Goal: Check status: Check status

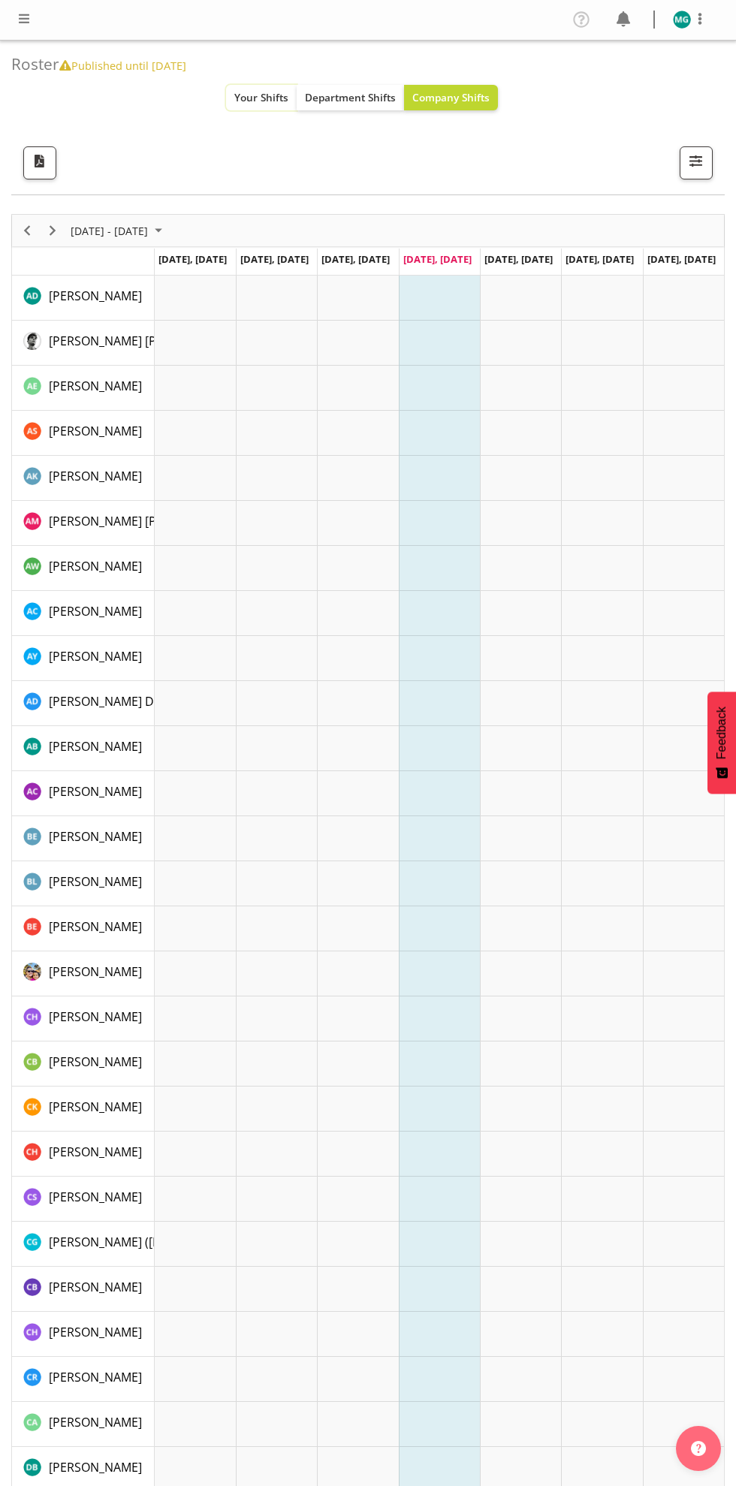
click at [256, 95] on span "Your Shifts" at bounding box center [261, 97] width 54 height 14
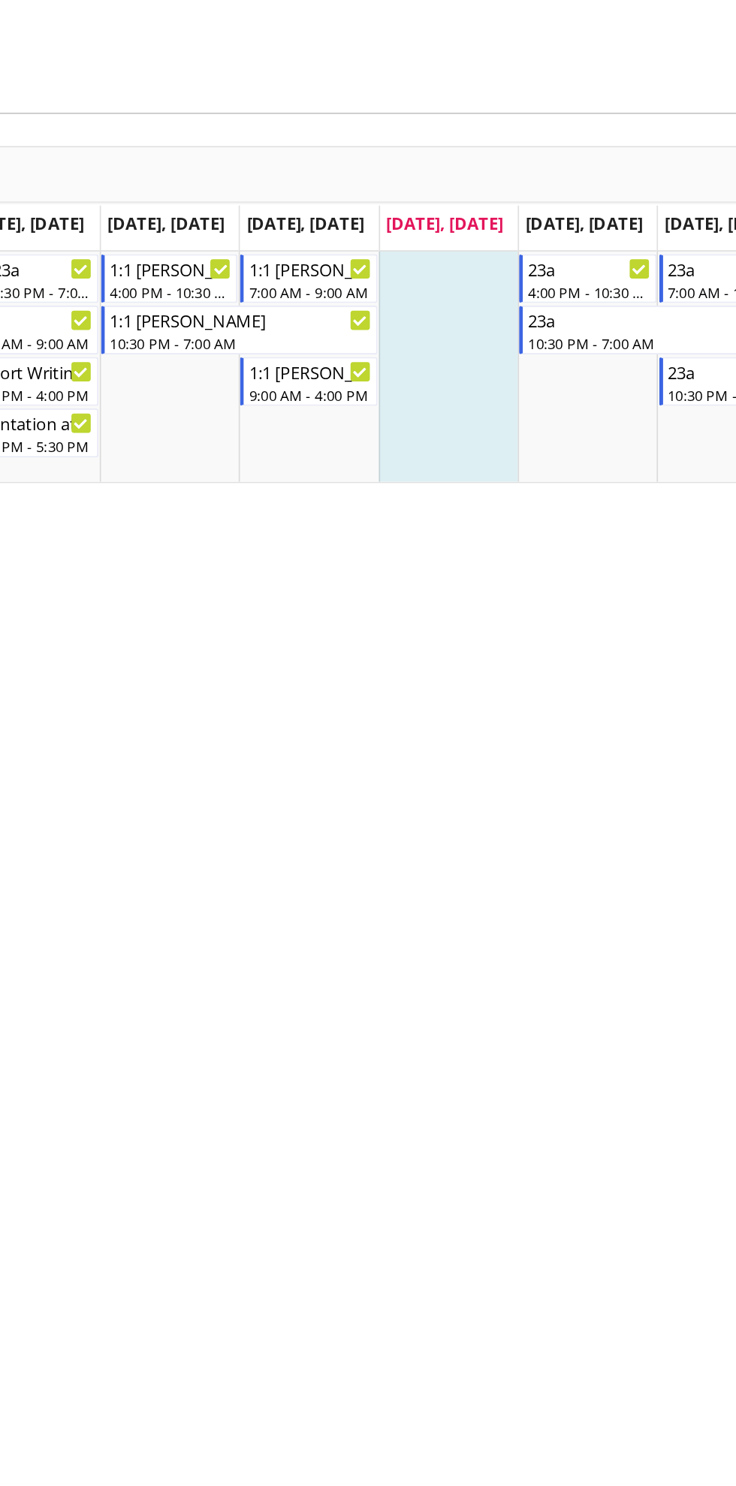
click at [381, 544] on div "[DATE] - [DATE] [DATE] Day Week Fortnight Month calendar Month Agenda Time Scal…" at bounding box center [367, 503] width 713 height 601
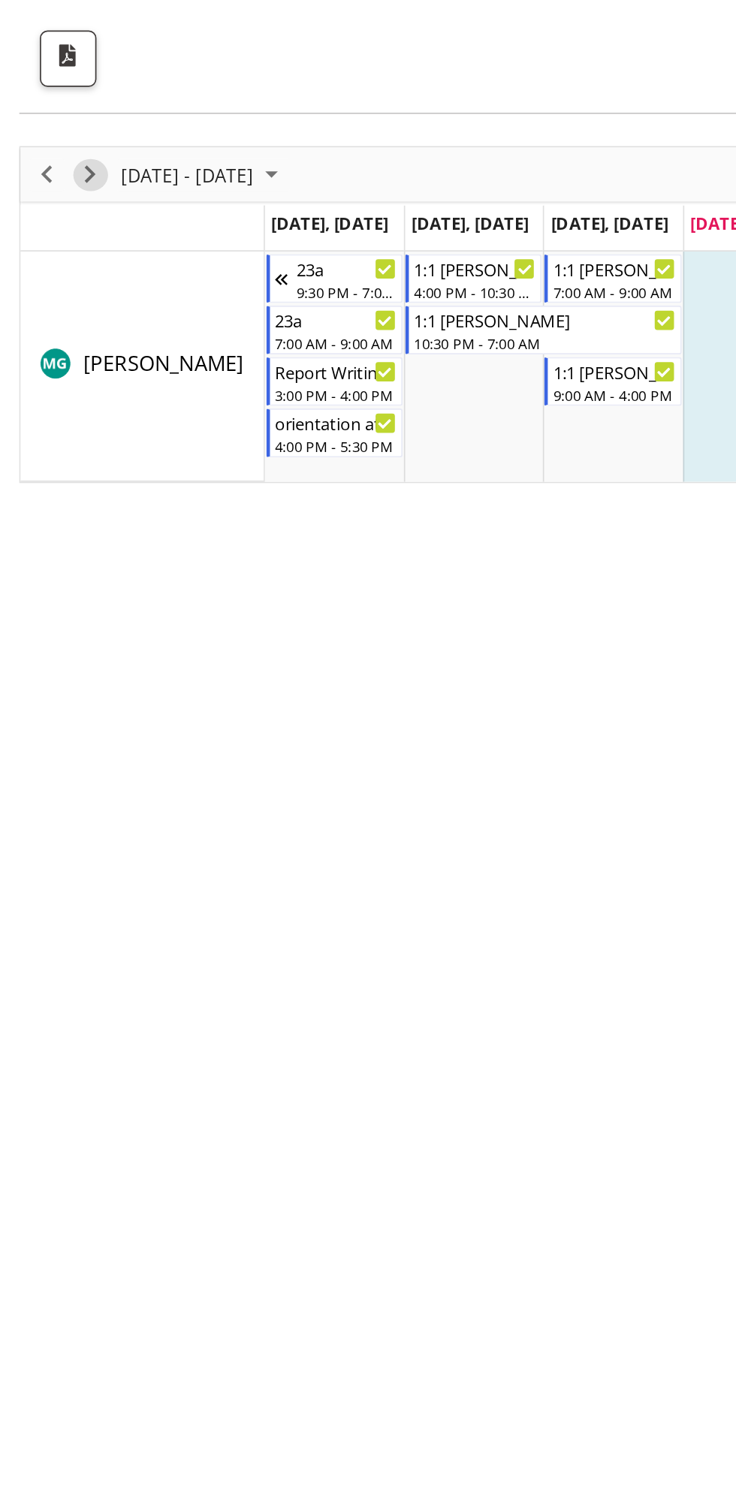
click at [50, 226] on span "Next" at bounding box center [53, 231] width 18 height 19
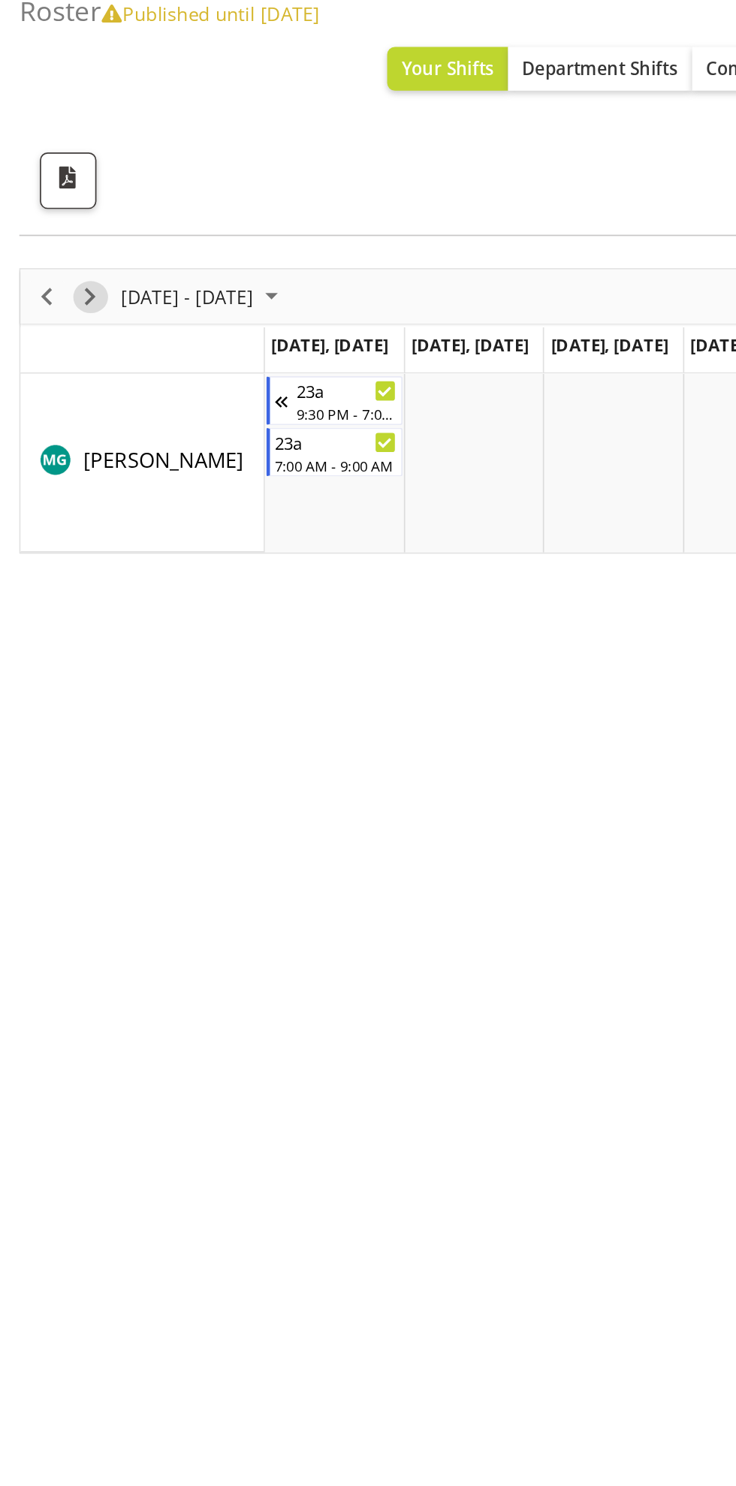
click at [52, 230] on span "Next" at bounding box center [53, 231] width 18 height 19
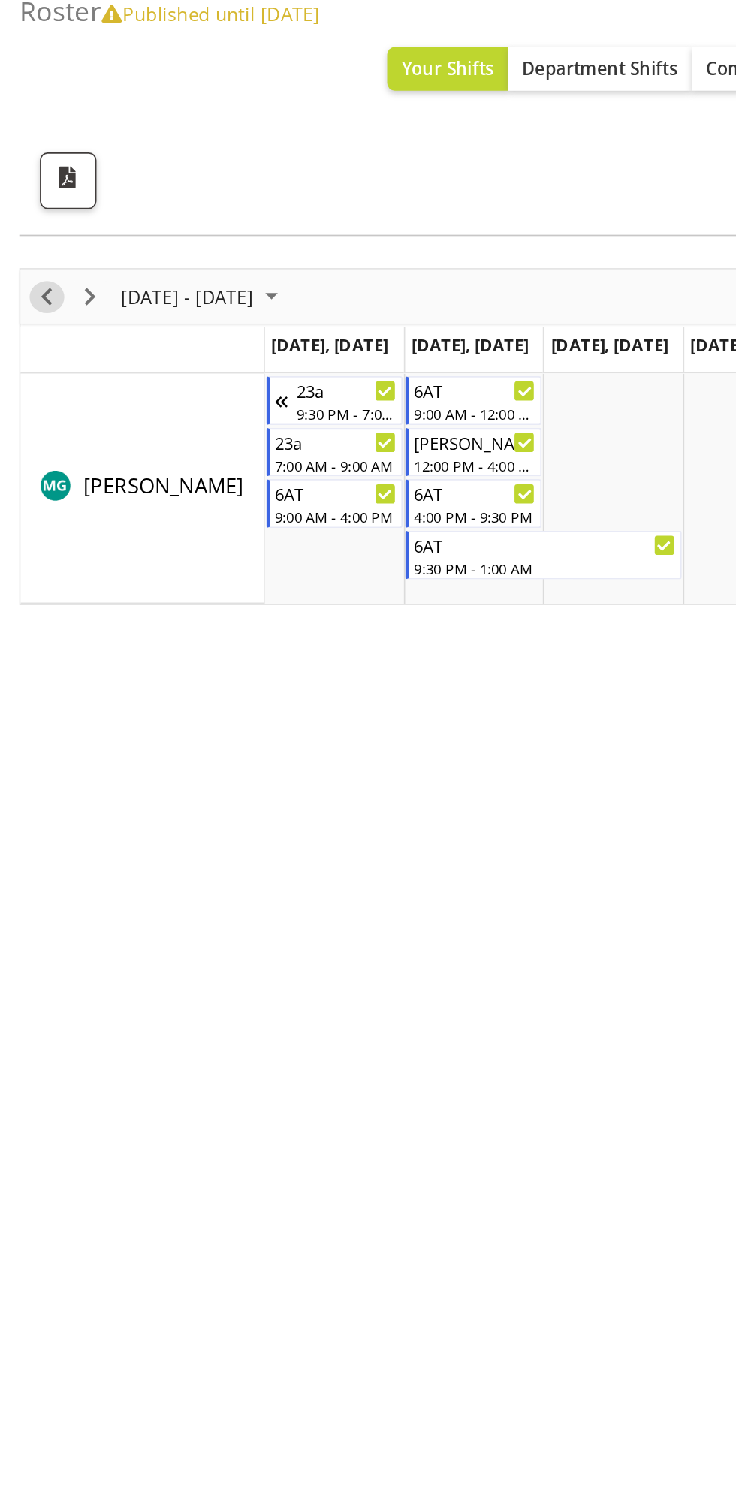
click at [30, 225] on span "Previous" at bounding box center [27, 231] width 18 height 19
